Goal: Transaction & Acquisition: Purchase product/service

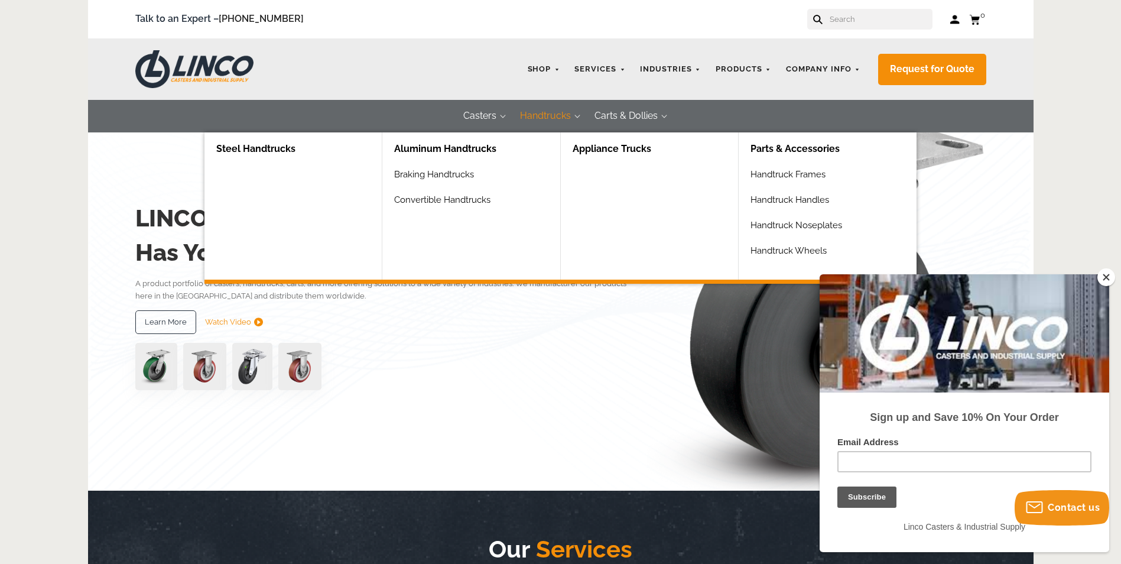
click at [560, 119] on button "Handtrucks" at bounding box center [545, 116] width 74 height 33
click at [564, 115] on button "Handtrucks" at bounding box center [545, 116] width 74 height 33
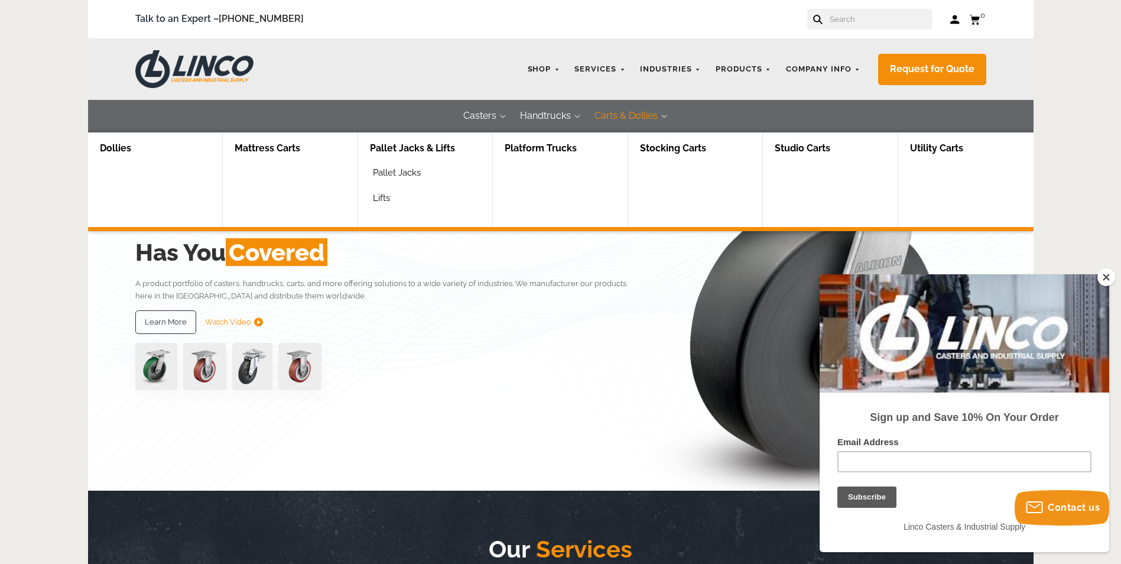
click at [623, 116] on button "Carts & Dollies" at bounding box center [626, 116] width 87 height 33
click at [667, 114] on button "Carts & Dollies" at bounding box center [626, 116] width 87 height 33
click at [659, 114] on button "Carts & Dollies" at bounding box center [626, 116] width 87 height 33
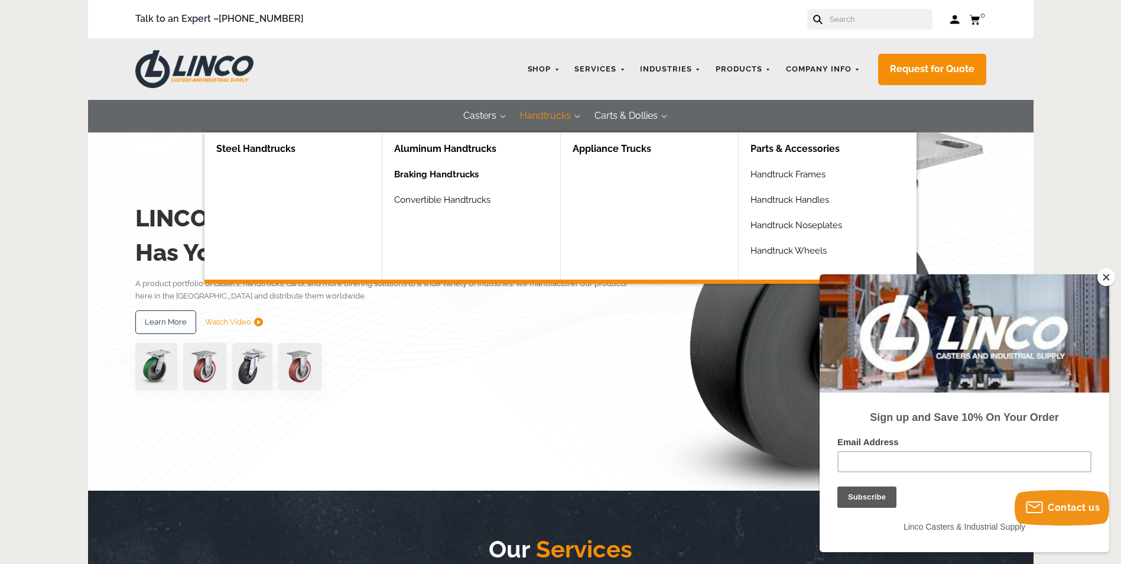
click at [464, 168] on link "Braking Handtrucks" at bounding box center [476, 178] width 165 height 25
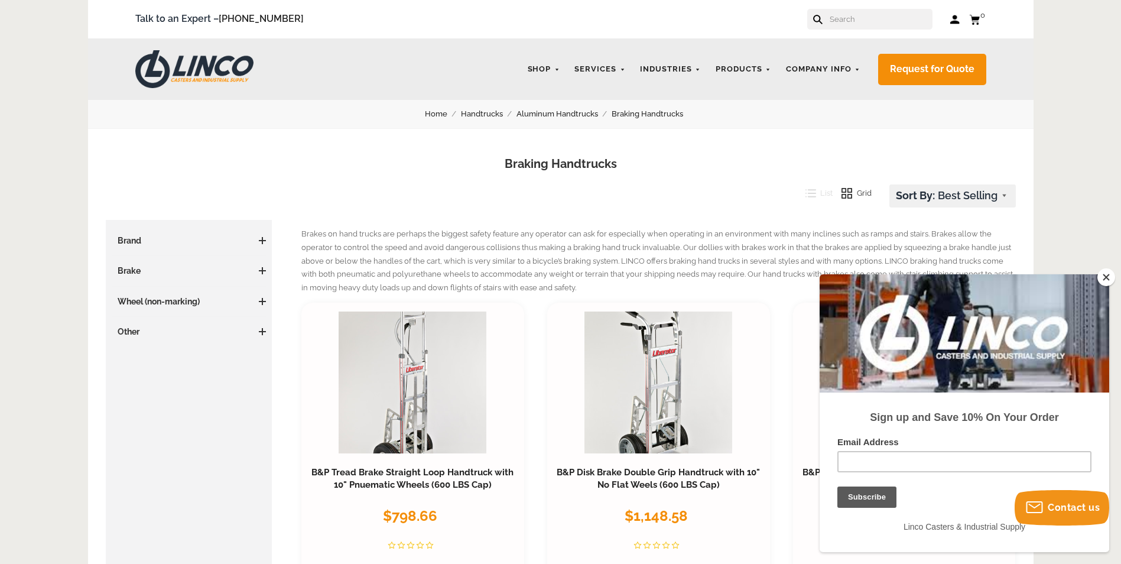
click at [261, 241] on span at bounding box center [262, 240] width 7 height 1
click at [570, 114] on link "Aluminum Handtrucks" at bounding box center [563, 114] width 95 height 13
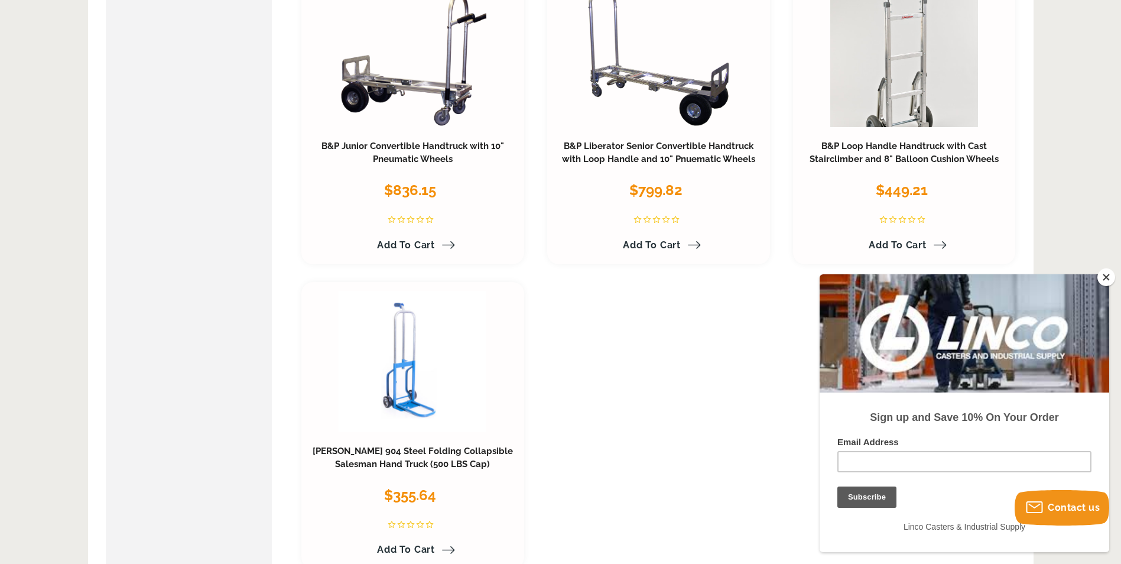
scroll to position [1123, 0]
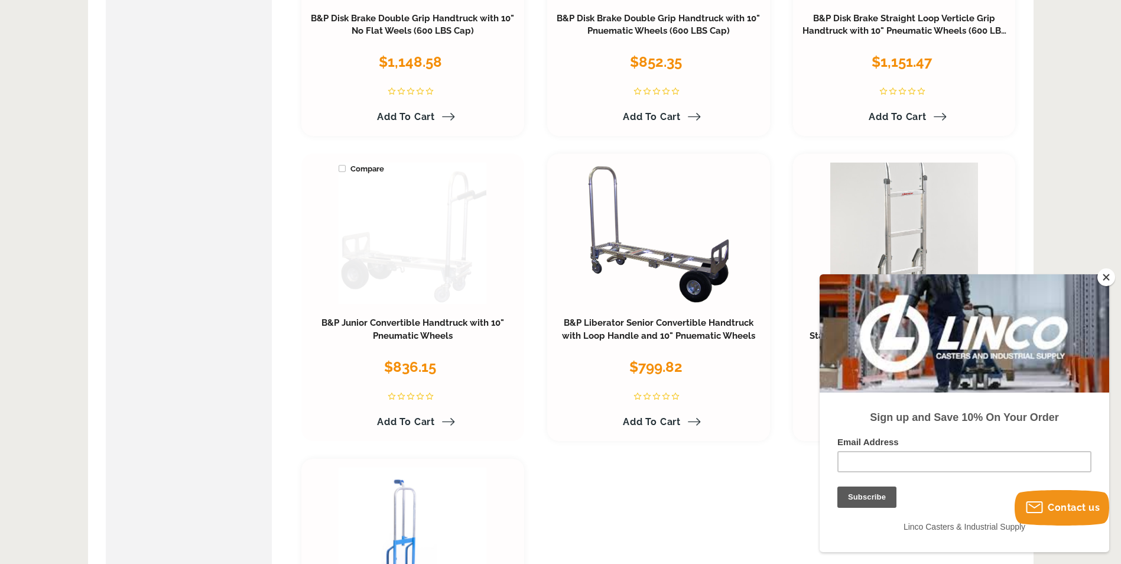
click at [454, 251] on link at bounding box center [413, 234] width 148 height 142
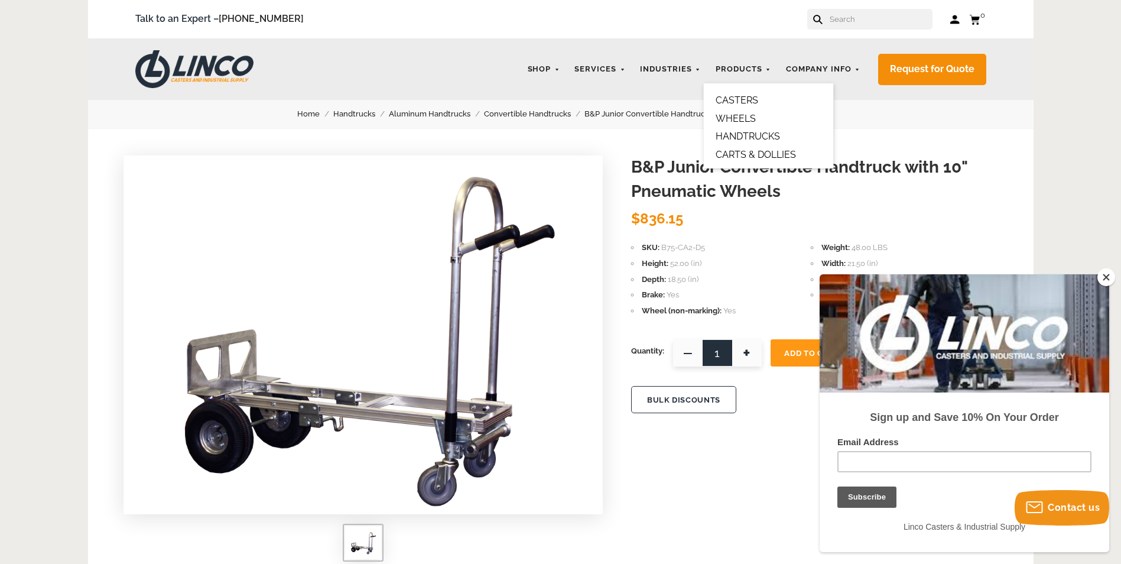
click at [753, 134] on link "HANDTRUCKS" at bounding box center [748, 136] width 64 height 11
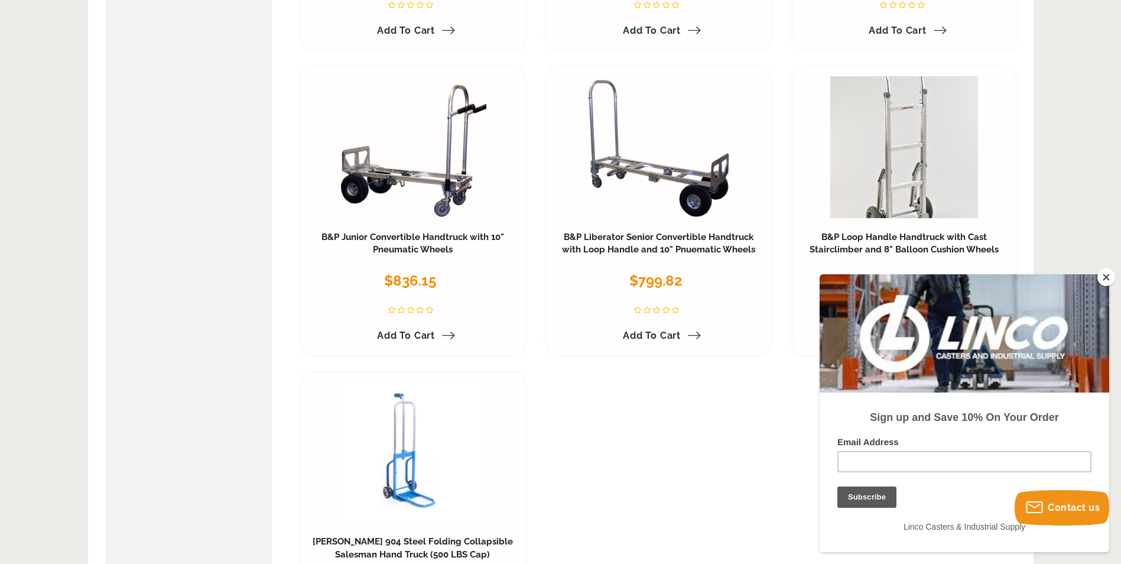
scroll to position [1832, 0]
